Goal: Navigation & Orientation: Find specific page/section

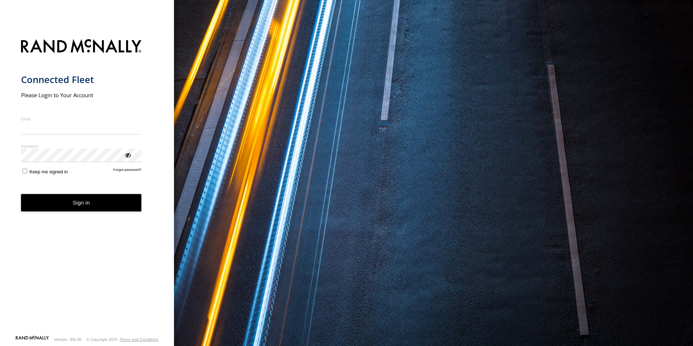
click at [88, 132] on input "Email" at bounding box center [81, 127] width 121 height 13
click at [78, 130] on input "Email" at bounding box center [81, 127] width 121 height 13
type input "**********"
click at [21, 194] on button "Sign in" at bounding box center [81, 203] width 121 height 18
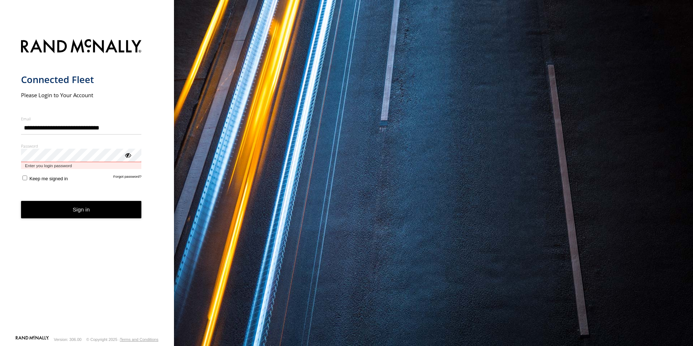
click at [21, 201] on button "Sign in" at bounding box center [81, 210] width 121 height 18
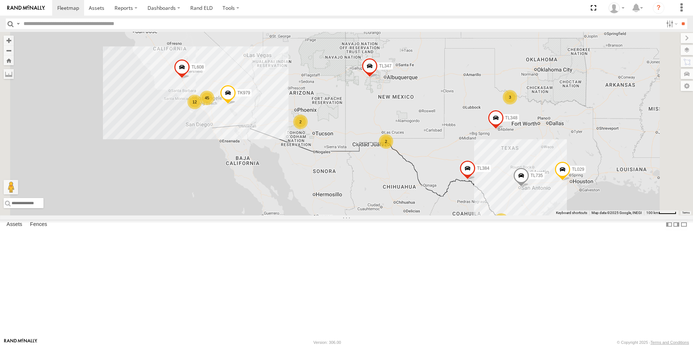
click at [393, 149] on div "2" at bounding box center [386, 141] width 14 height 14
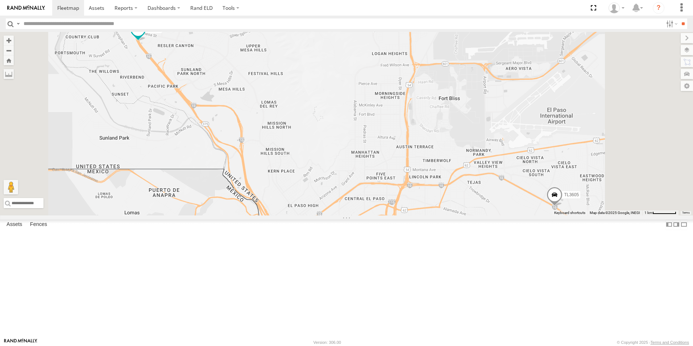
click at [0, 0] on div "TK943" at bounding box center [0, 0] width 0 height 0
